Goal: Check status: Check status

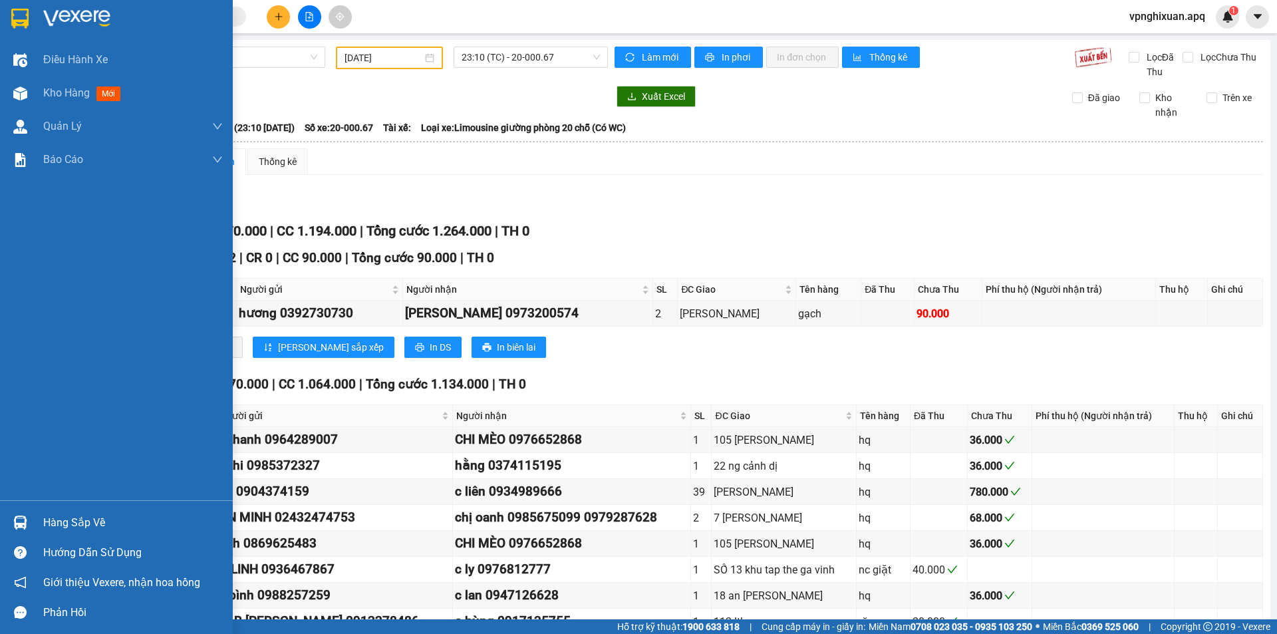
click at [25, 522] on img at bounding box center [20, 523] width 14 height 14
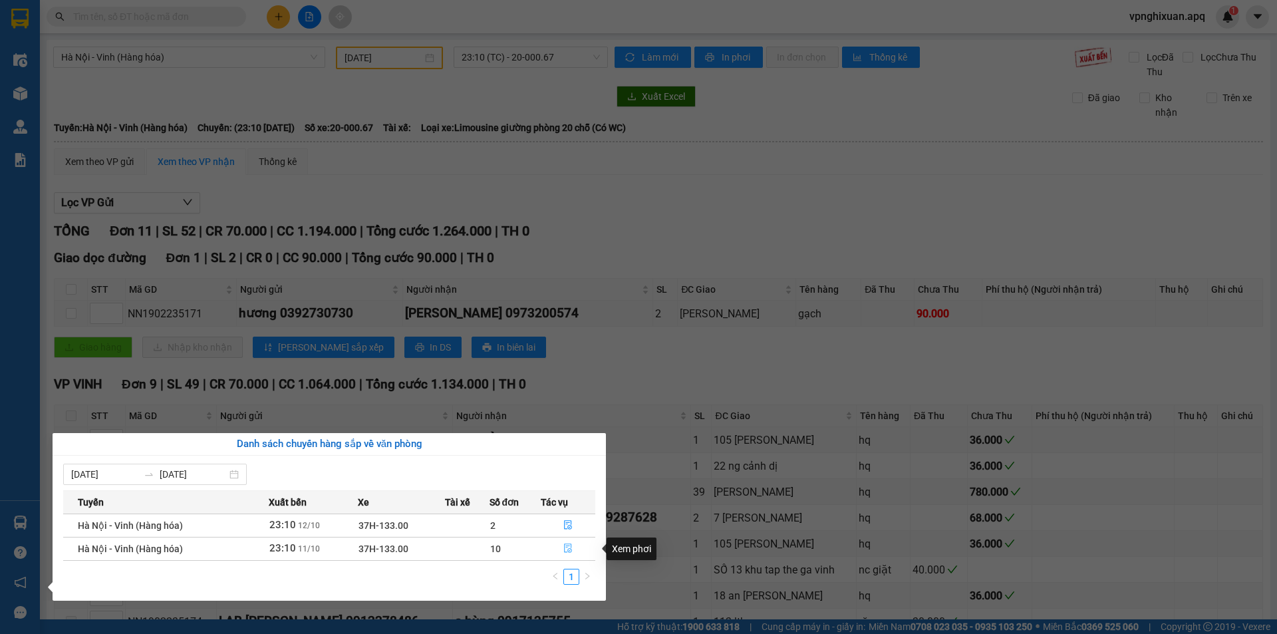
click at [567, 548] on icon "file-done" at bounding box center [568, 548] width 9 height 9
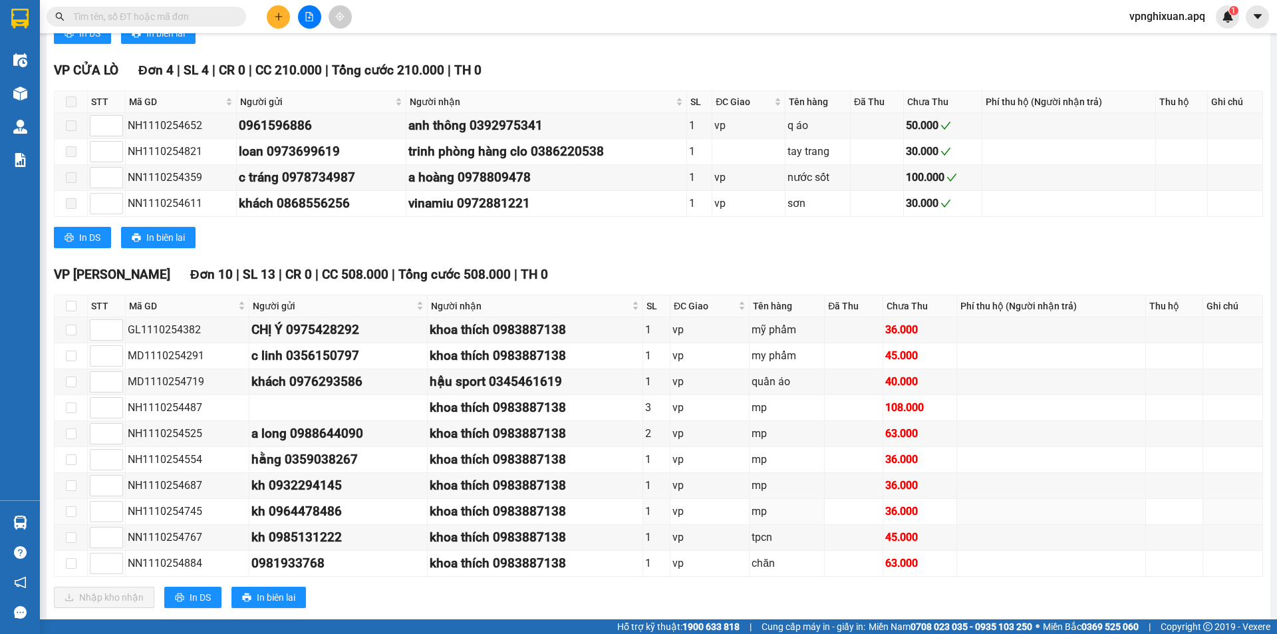
scroll to position [1156, 0]
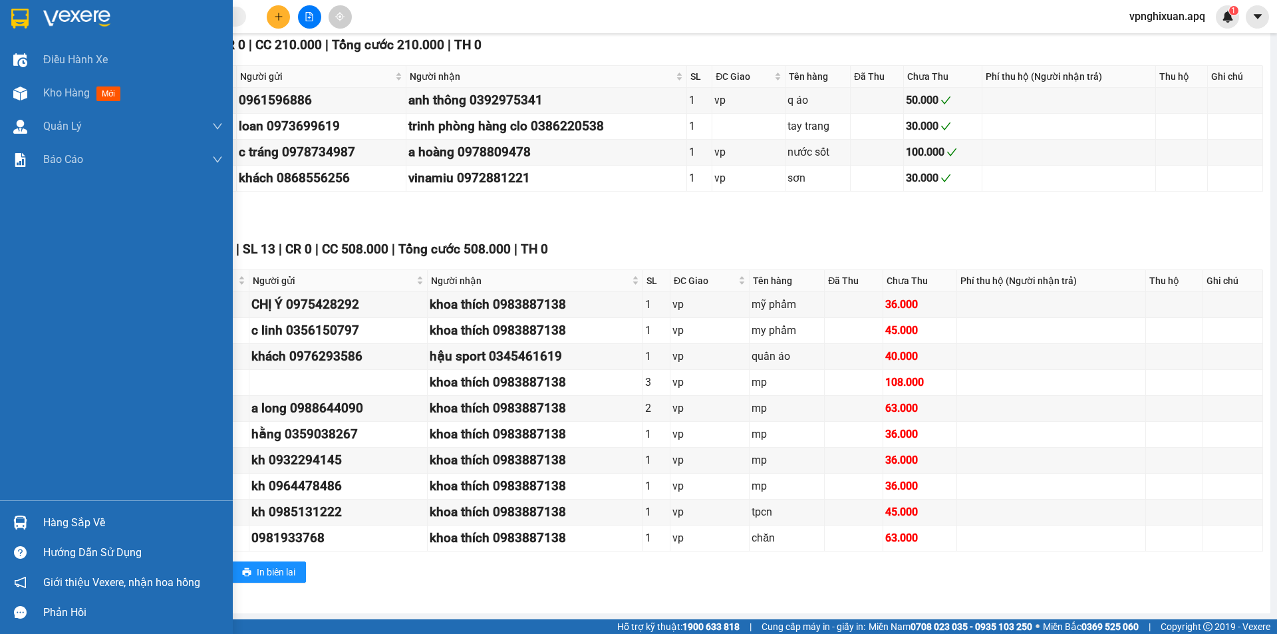
click at [39, 524] on div "Hàng sắp về" at bounding box center [116, 523] width 233 height 30
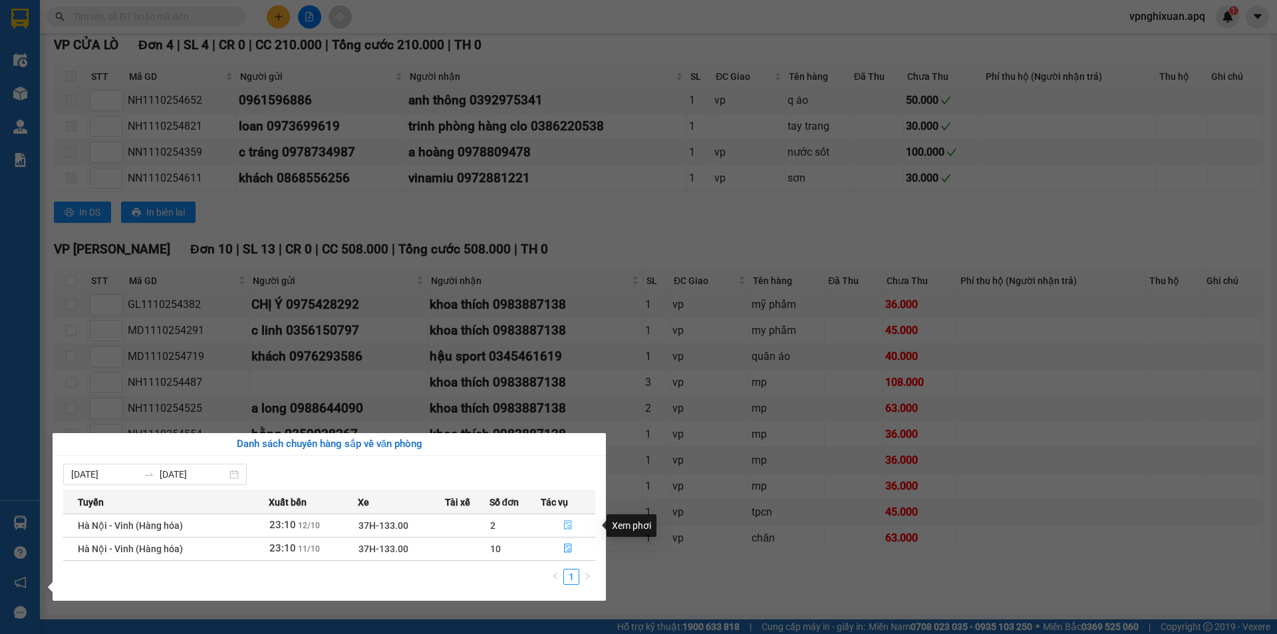
click at [567, 527] on icon "file-done" at bounding box center [568, 524] width 9 height 9
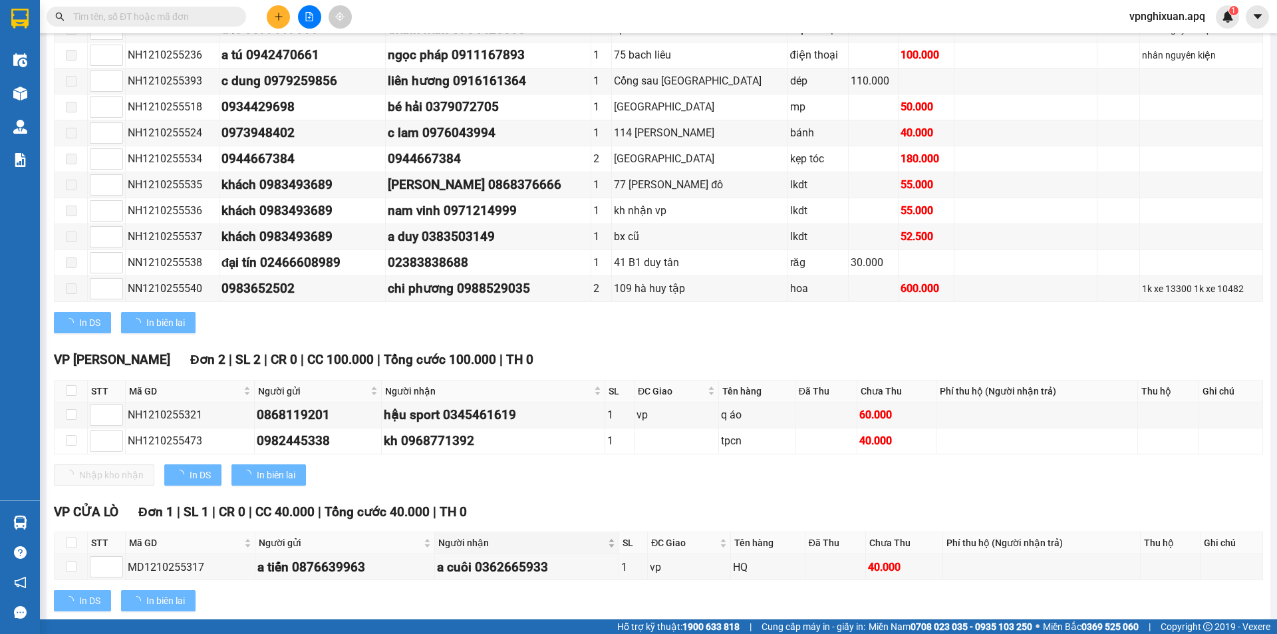
scroll to position [1186, 0]
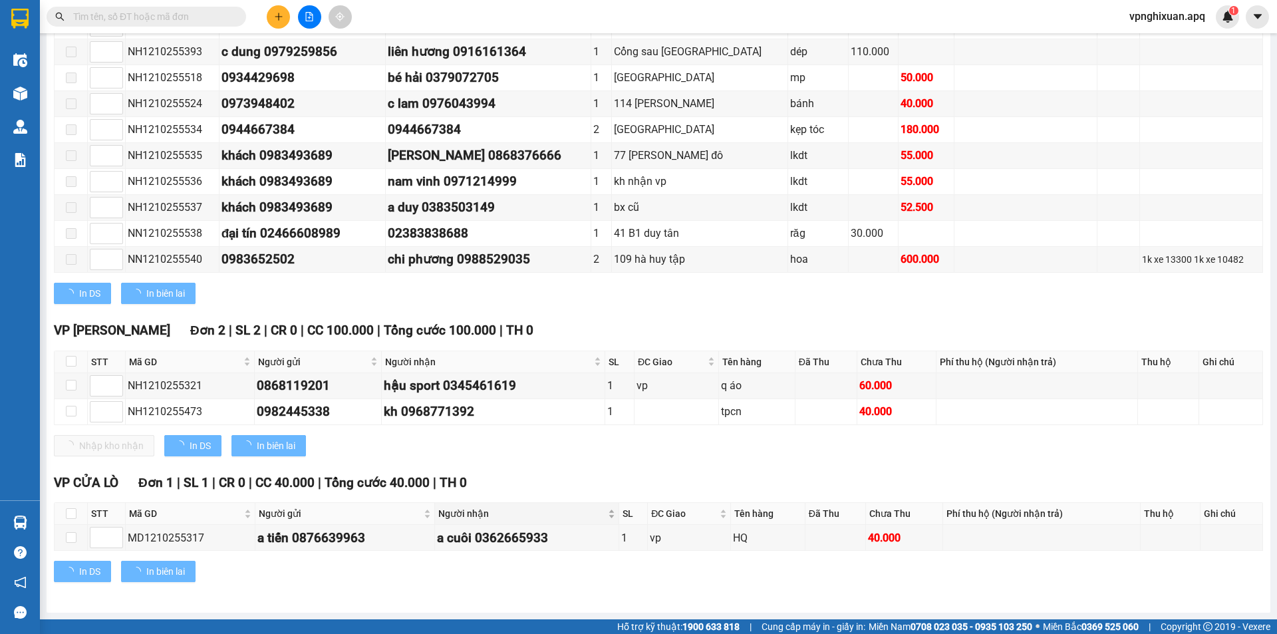
type input "[DATE]"
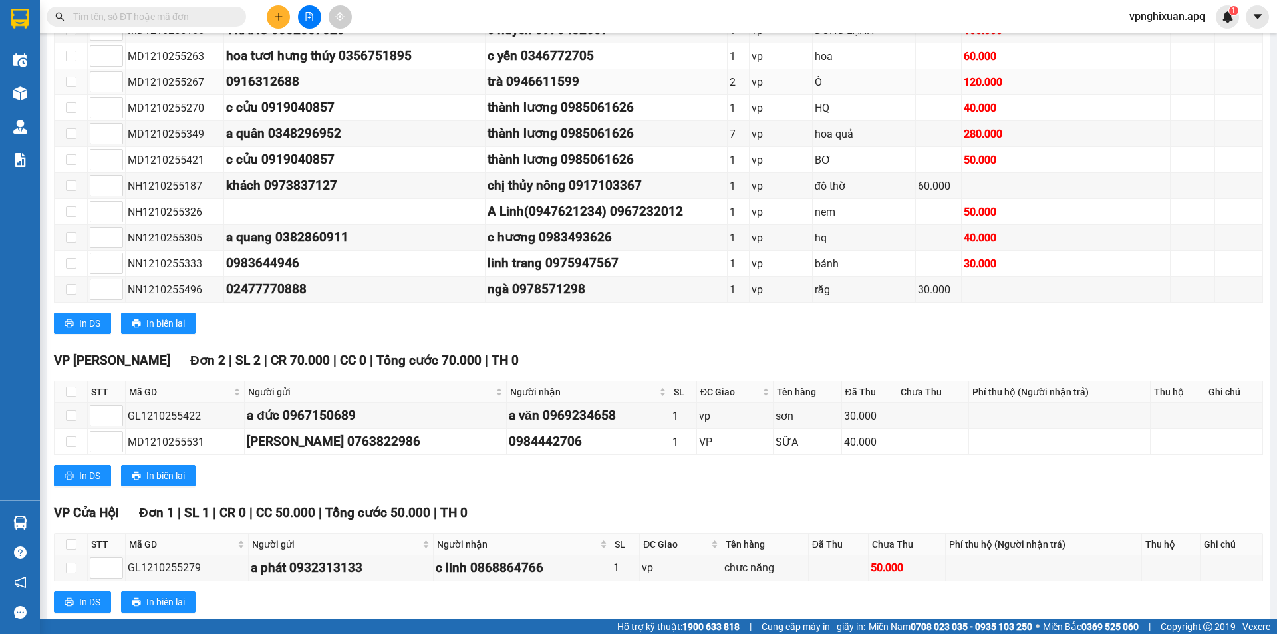
scroll to position [121, 0]
